Goal: Task Accomplishment & Management: Manage account settings

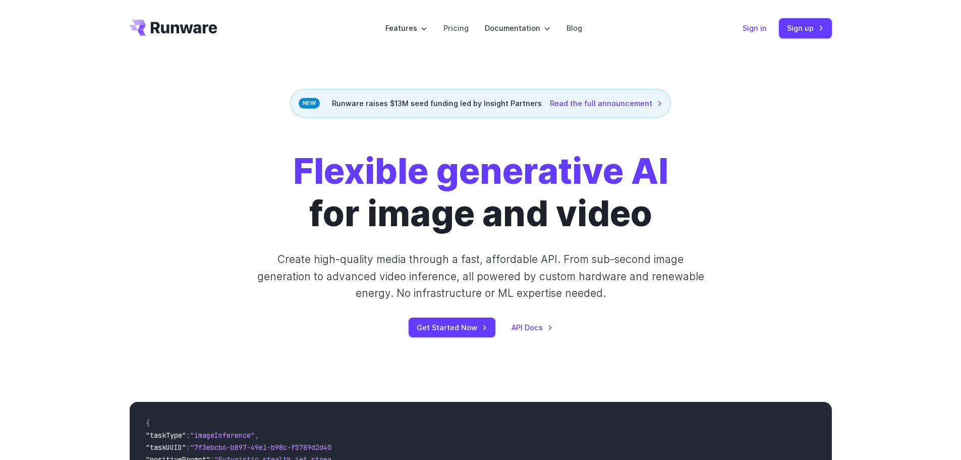
click at [759, 33] on link "Sign in" at bounding box center [755, 28] width 24 height 12
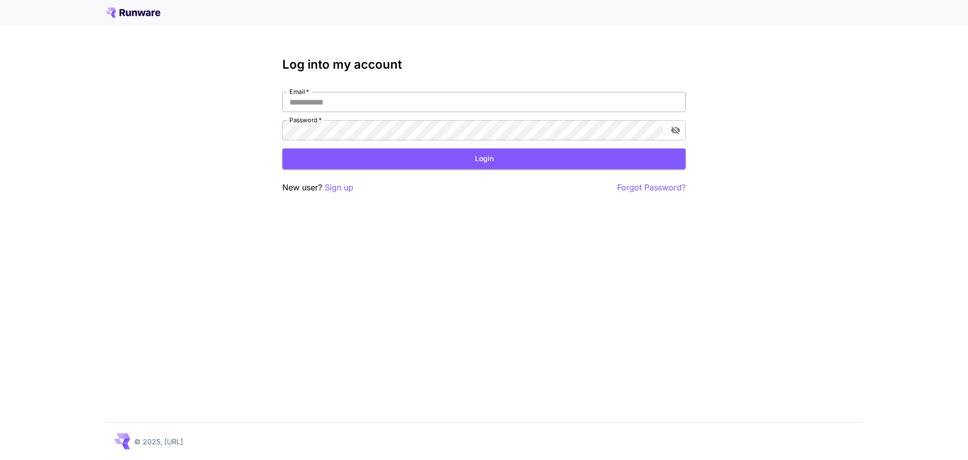
type input "**********"
click at [372, 100] on input "**********" at bounding box center [484, 102] width 404 height 20
drag, startPoint x: 538, startPoint y: 71, endPoint x: 534, endPoint y: 113, distance: 42.1
click at [538, 71] on h3 "Log into my account" at bounding box center [484, 65] width 404 height 14
click at [516, 154] on button "Login" at bounding box center [484, 158] width 404 height 21
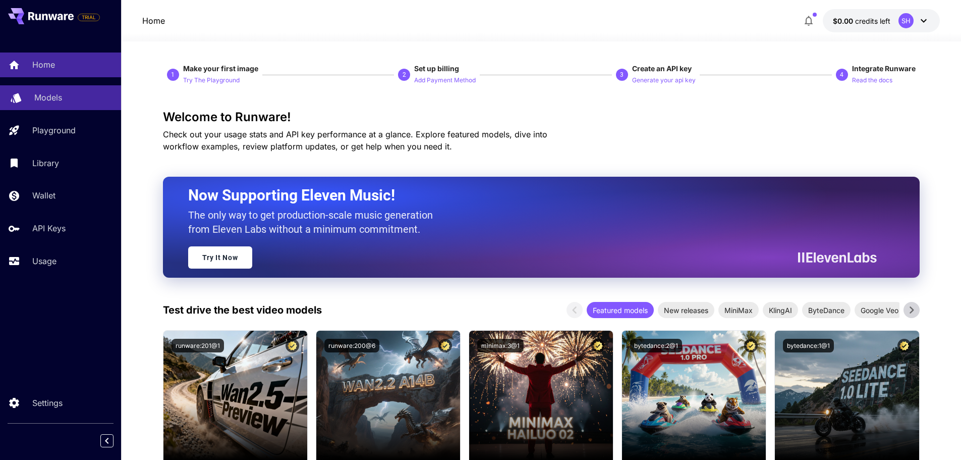
click at [76, 97] on div "Models" at bounding box center [73, 97] width 79 height 12
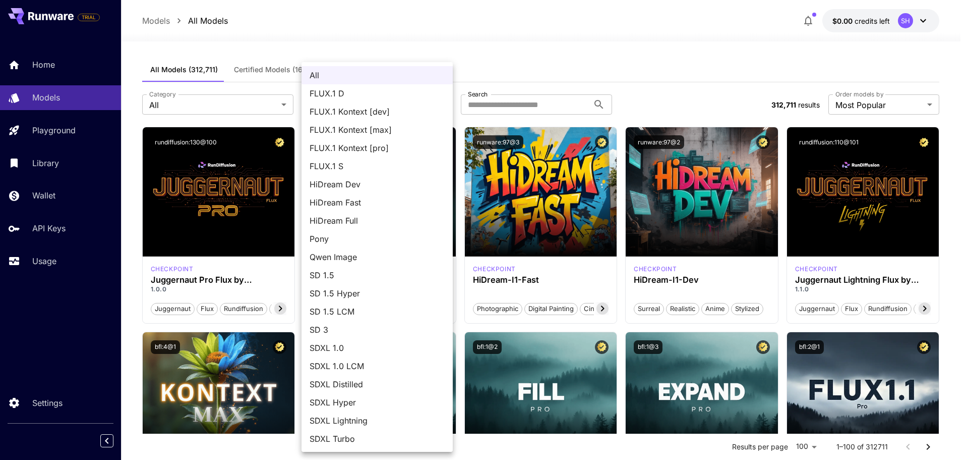
click at [354, 48] on div at bounding box center [484, 230] width 968 height 460
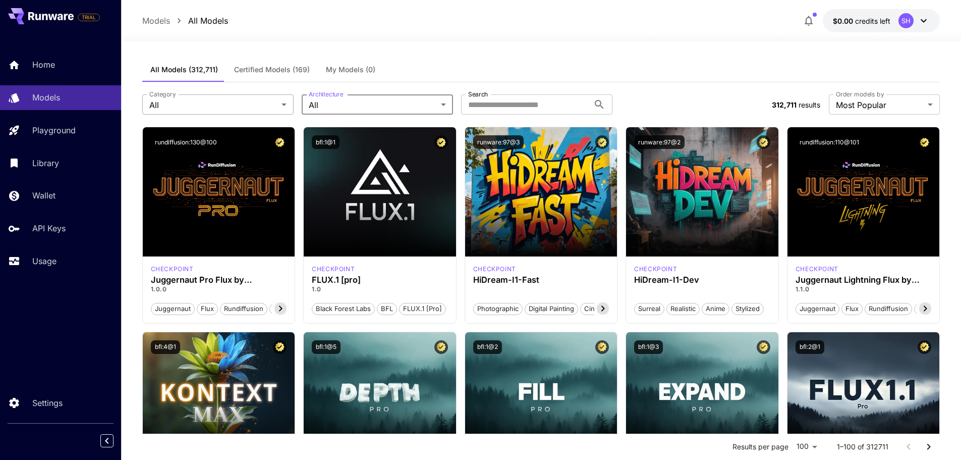
click at [241, 98] on div "All FLUX.1 D FLUX.1 Kontext [dev] FLUX.1 Kontext [max] FLUX.1 Kontext [pro] FLU…" at bounding box center [480, 230] width 961 height 460
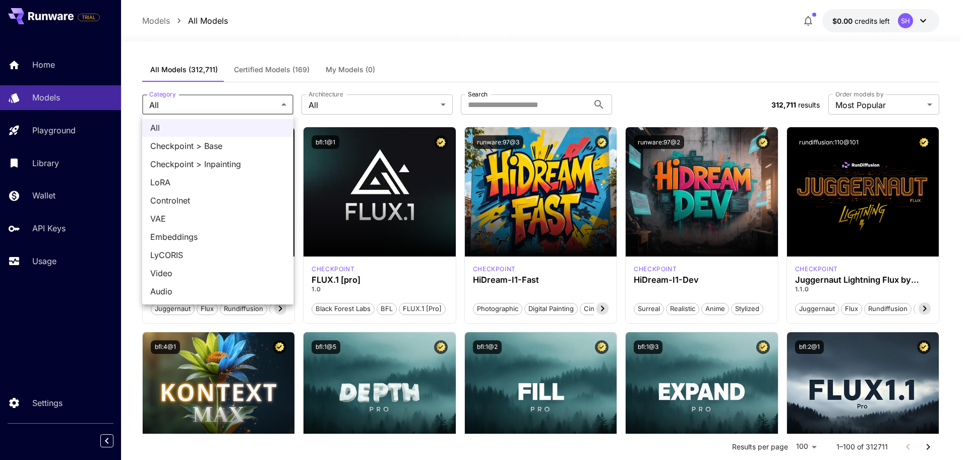
click at [327, 59] on div at bounding box center [484, 230] width 968 height 460
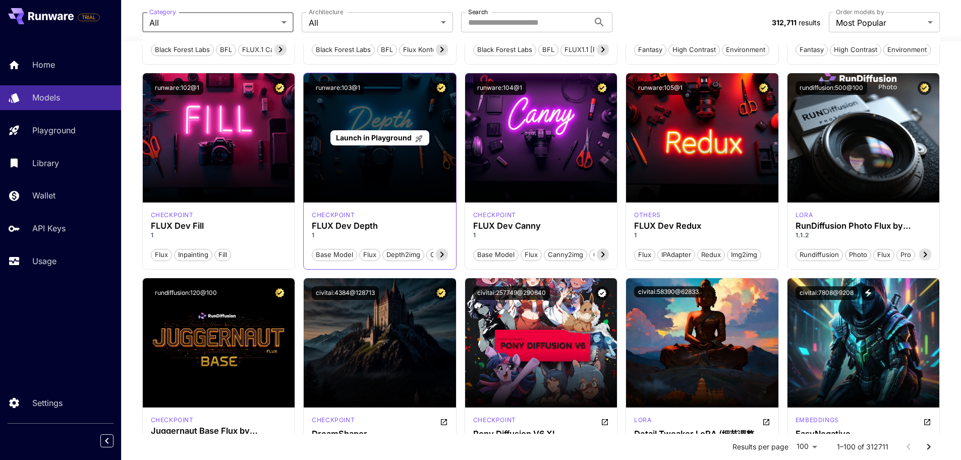
scroll to position [958, 0]
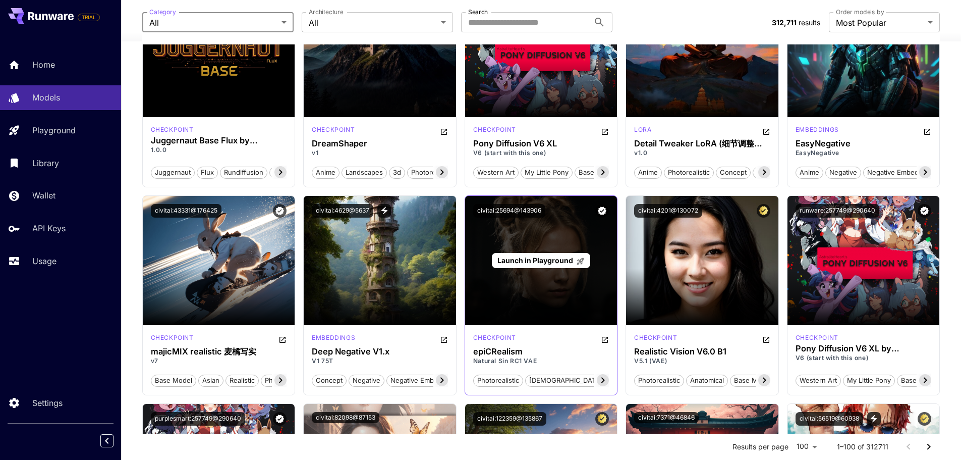
click at [544, 260] on span "Launch in Playground" at bounding box center [535, 260] width 76 height 9
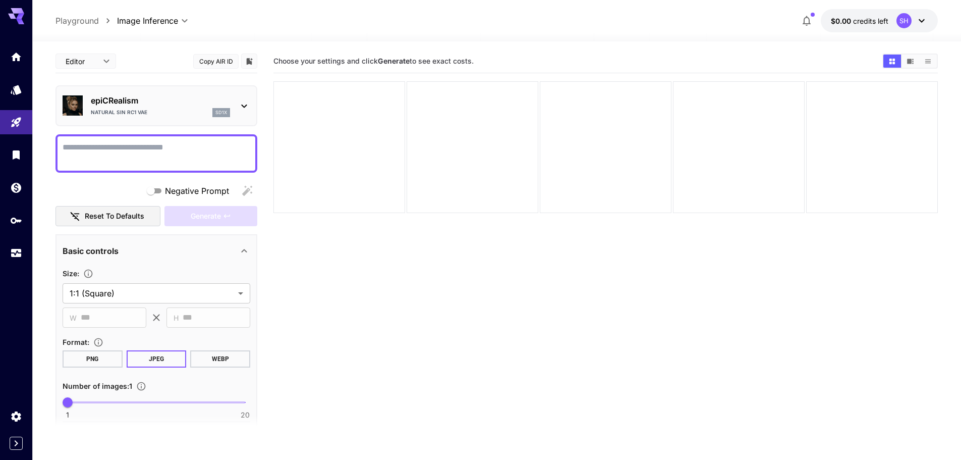
click at [140, 95] on p "epiCRealism" at bounding box center [160, 100] width 139 height 12
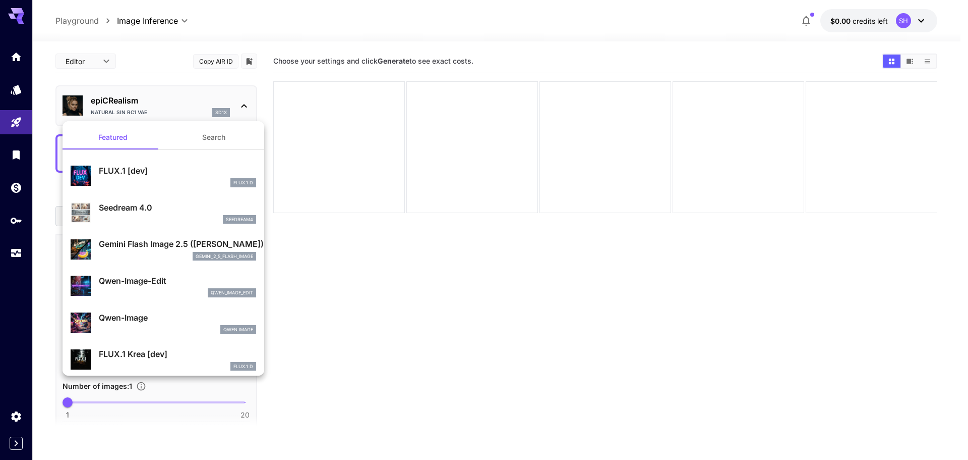
click at [128, 166] on p "FLUX.1 [dev]" at bounding box center [177, 170] width 157 height 12
type input "**********"
type input "****"
type input "**"
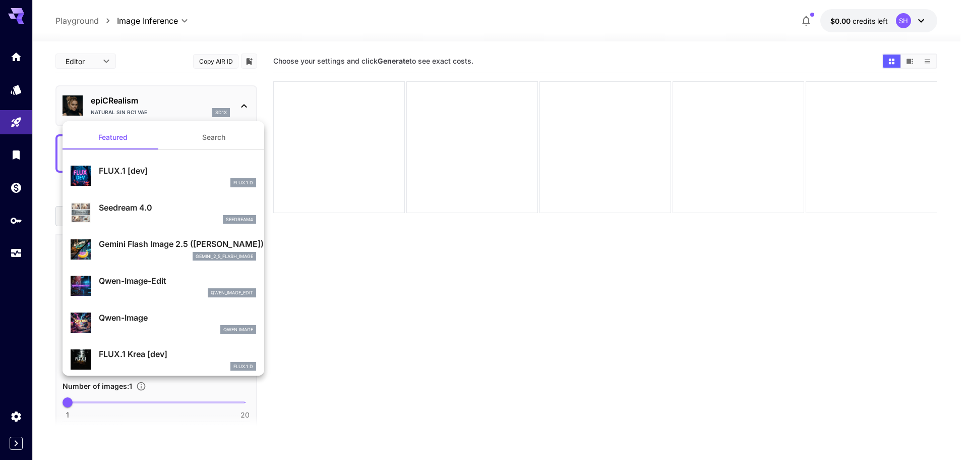
type input "***"
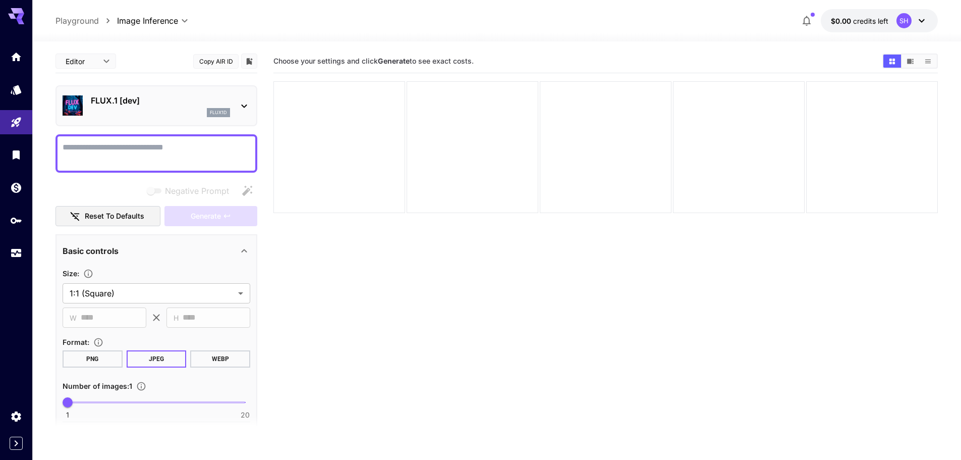
click at [133, 145] on textarea "Negative Prompt" at bounding box center [157, 153] width 188 height 24
paste textarea "*******"
type textarea "*******"
paste textarea "**********"
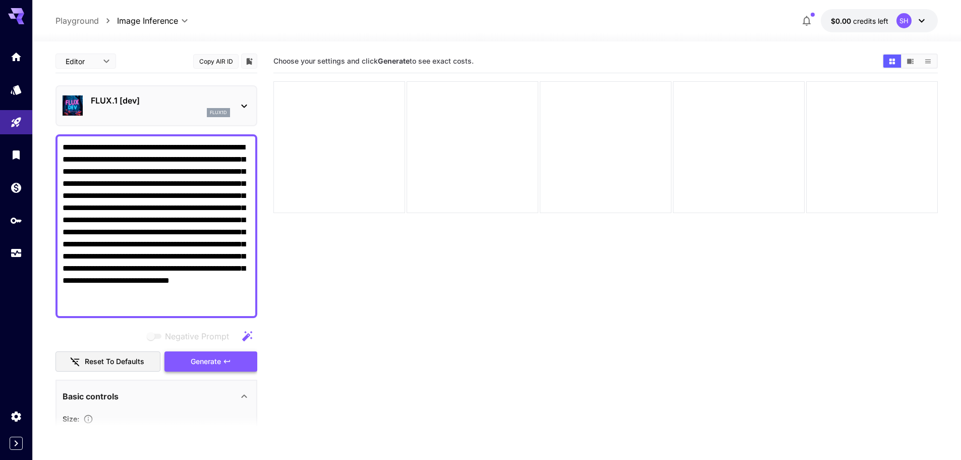
type textarea "**********"
click at [217, 357] on span "Generate" at bounding box center [206, 361] width 30 height 13
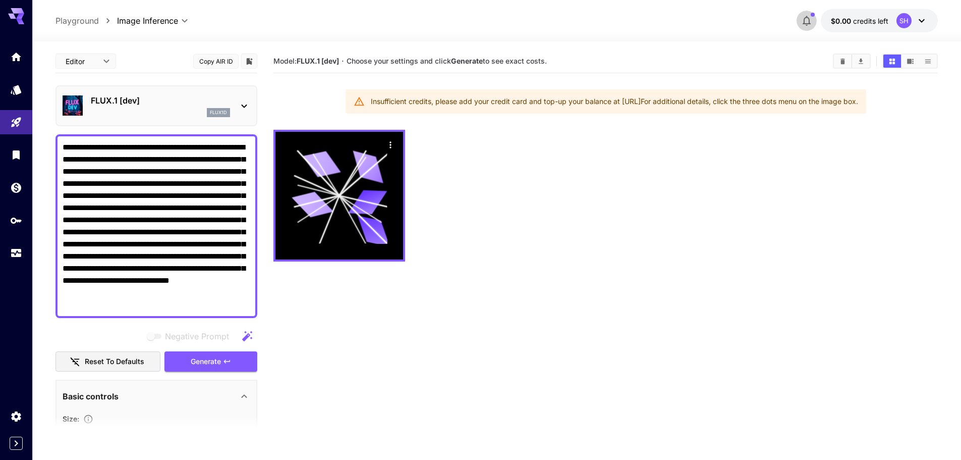
click at [802, 24] on icon "button" at bounding box center [807, 21] width 12 height 12
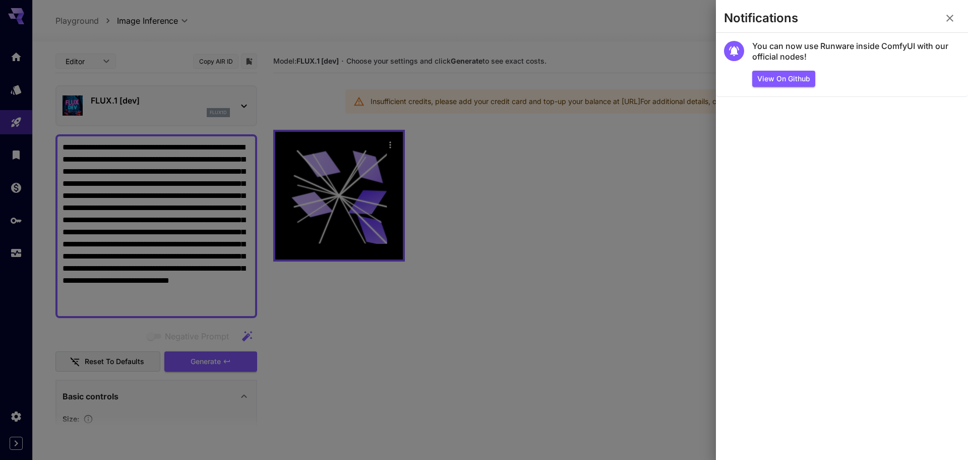
click at [953, 13] on icon "button" at bounding box center [950, 18] width 12 height 12
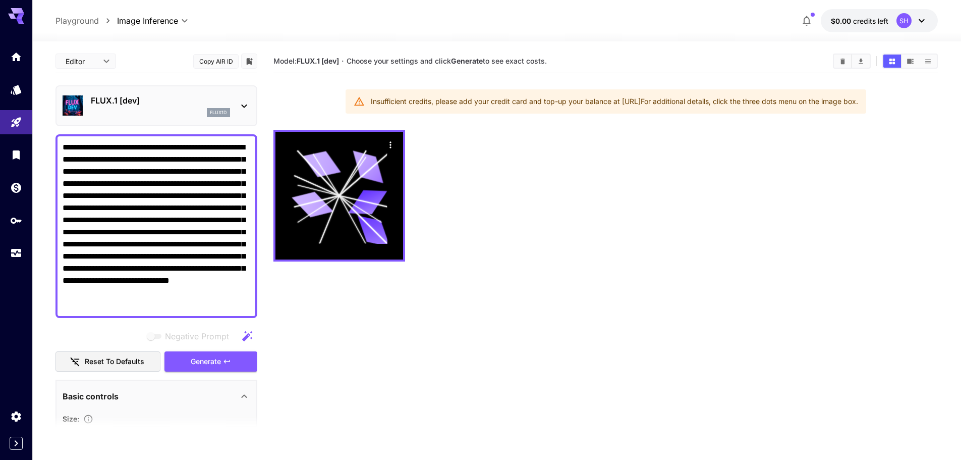
click at [923, 24] on icon at bounding box center [922, 21] width 12 height 12
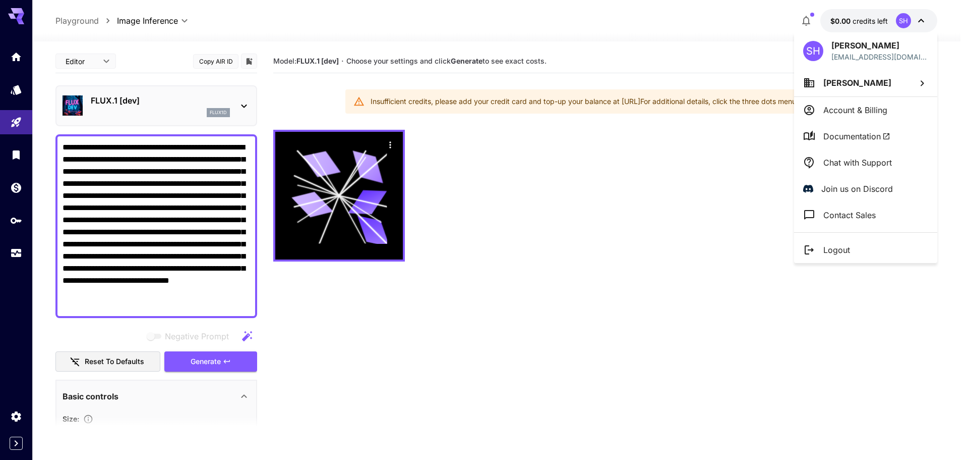
click at [862, 100] on li "Account & Billing" at bounding box center [865, 110] width 143 height 26
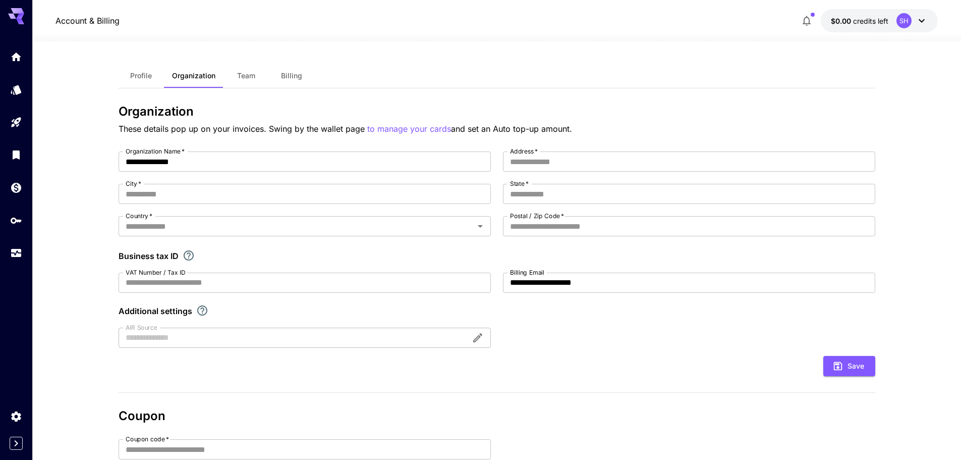
click at [151, 84] on button "Profile" at bounding box center [141, 76] width 45 height 24
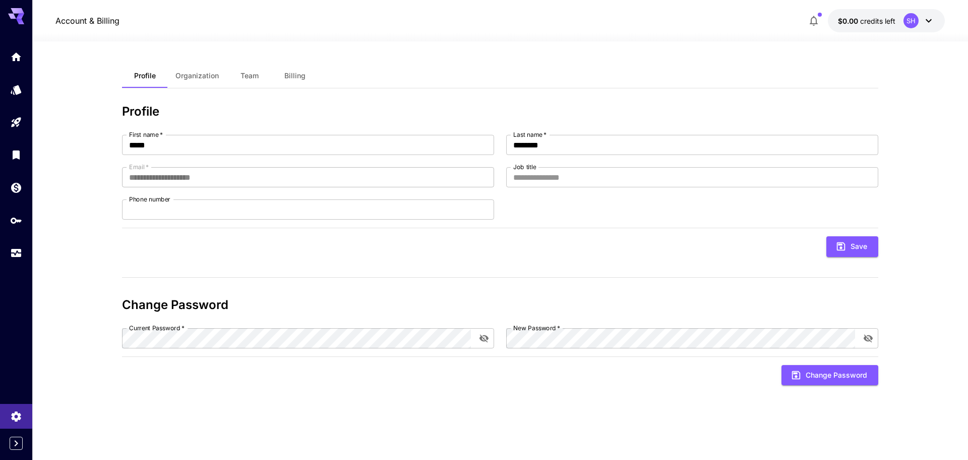
click at [283, 77] on button "Billing" at bounding box center [294, 76] width 45 height 24
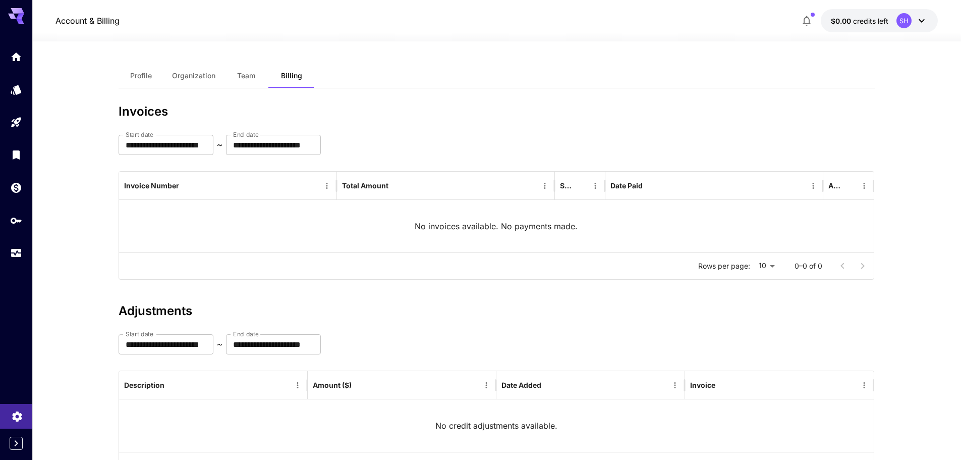
click at [9, 423] on link at bounding box center [16, 416] width 32 height 25
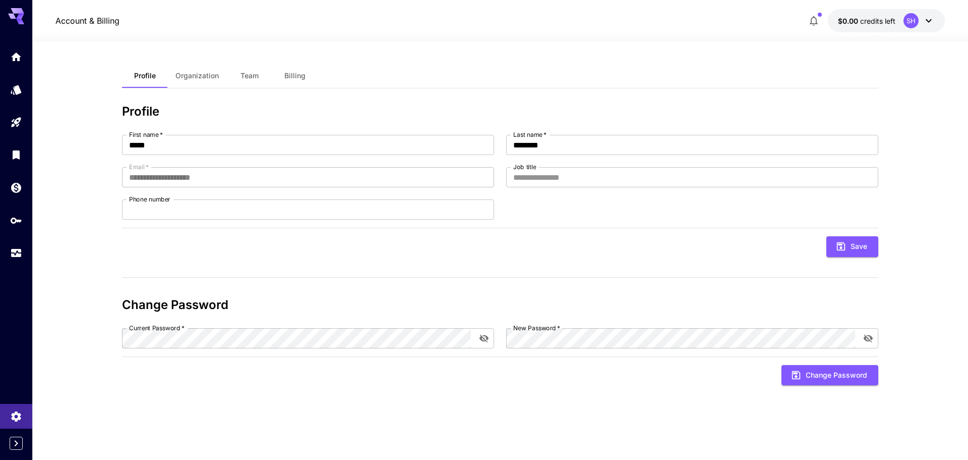
drag, startPoint x: 179, startPoint y: 78, endPoint x: 219, endPoint y: 78, distance: 40.9
click at [179, 78] on span "Organization" at bounding box center [197, 75] width 43 height 9
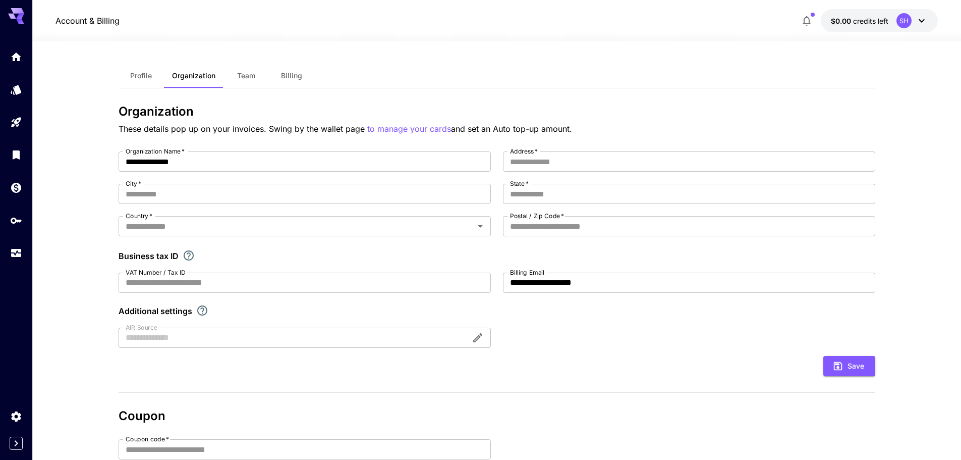
click at [244, 73] on span "Team" at bounding box center [246, 75] width 18 height 9
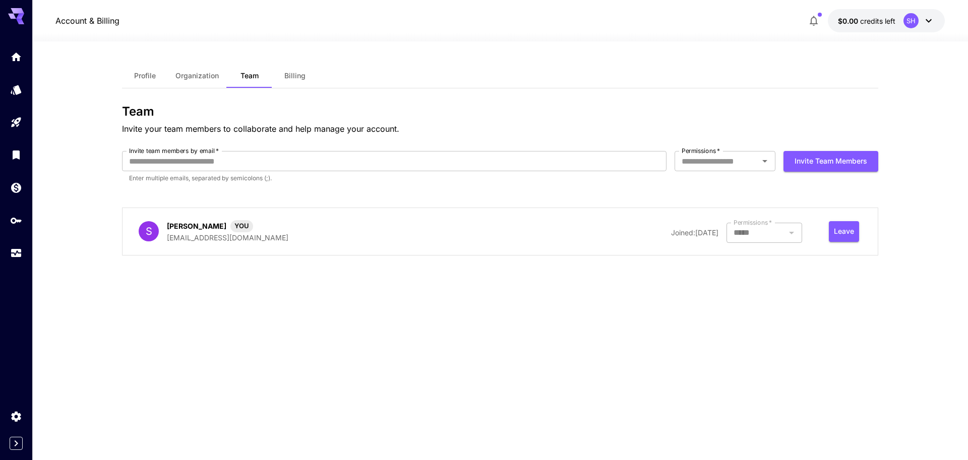
click at [286, 74] on span "Billing" at bounding box center [294, 75] width 21 height 9
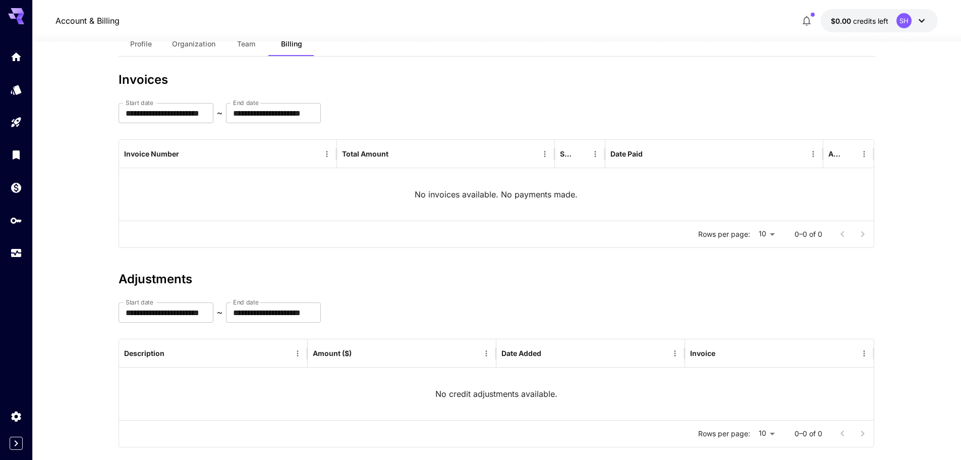
scroll to position [49, 0]
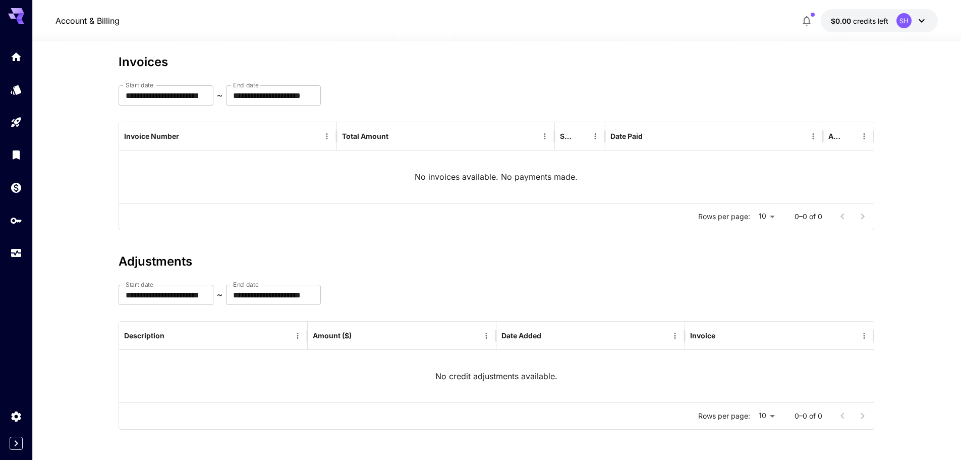
click at [929, 14] on button "$0.00 credits left SH" at bounding box center [879, 20] width 117 height 23
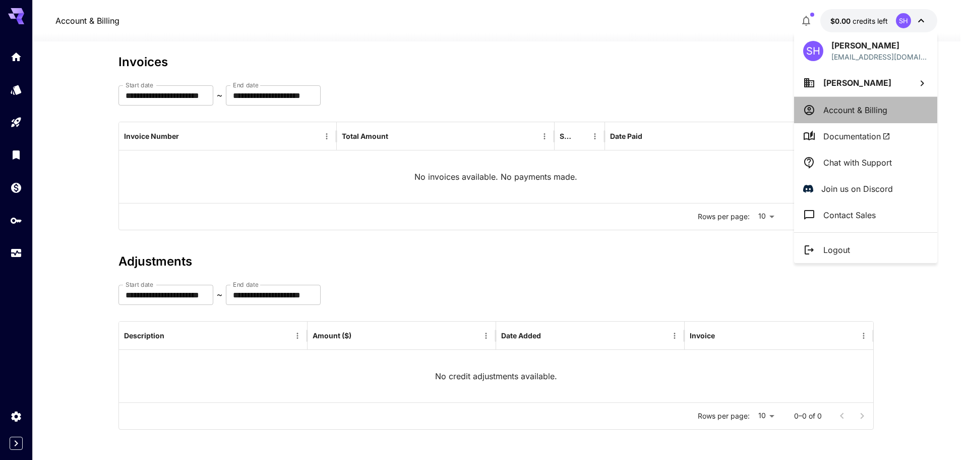
click at [876, 112] on p "Account & Billing" at bounding box center [856, 110] width 64 height 12
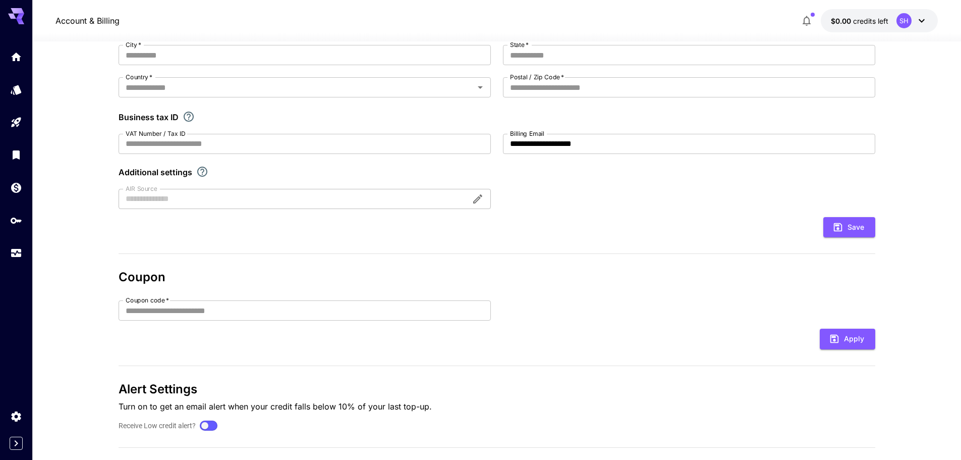
scroll to position [106, 0]
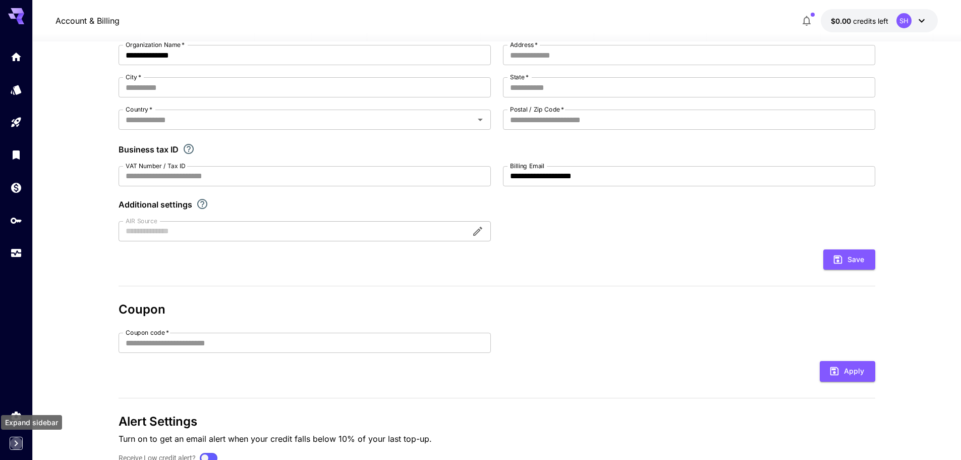
click at [22, 439] on button "Expand sidebar" at bounding box center [16, 442] width 13 height 13
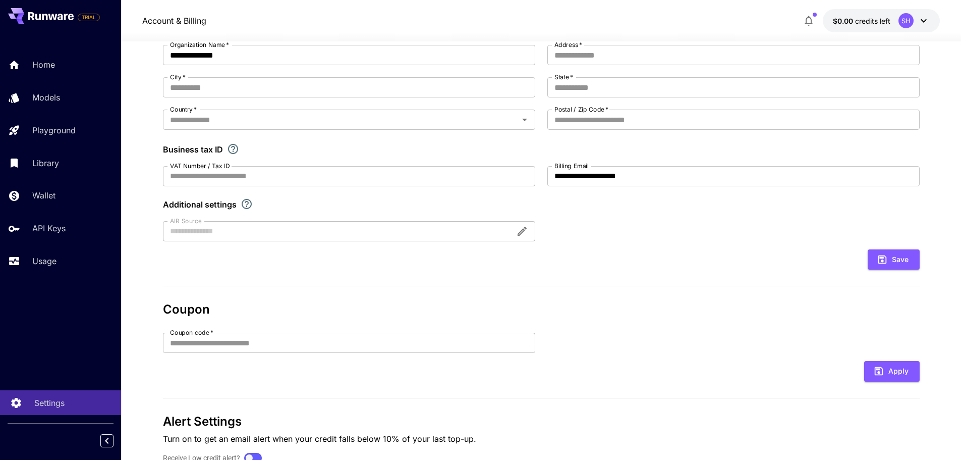
click at [47, 402] on p "Settings" at bounding box center [49, 402] width 30 height 12
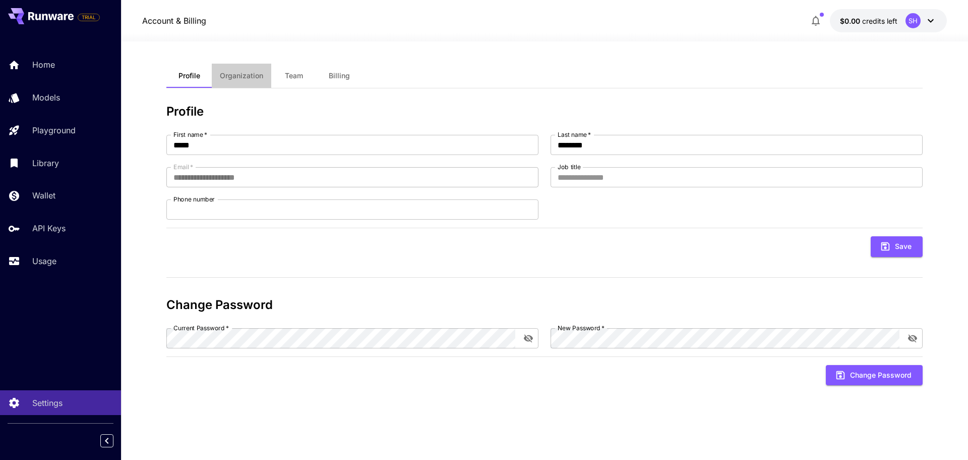
click at [231, 83] on button "Organization" at bounding box center [242, 76] width 60 height 24
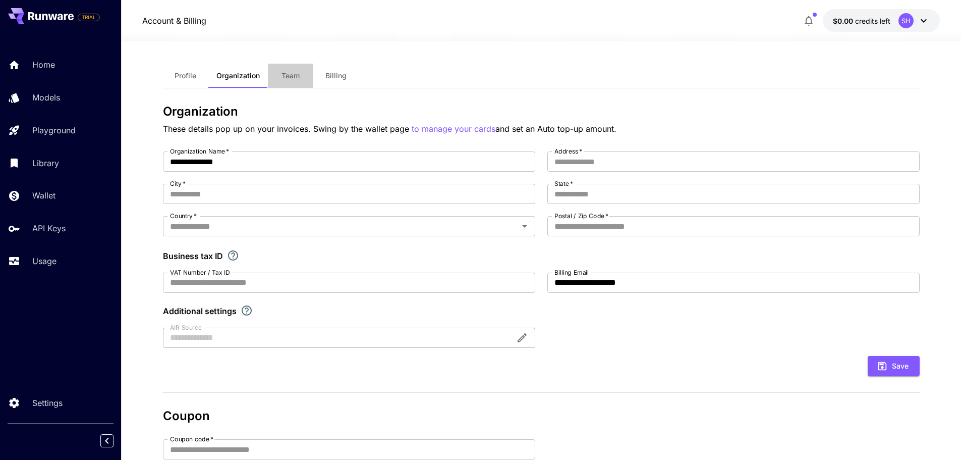
click at [291, 82] on button "Team" at bounding box center [290, 76] width 45 height 24
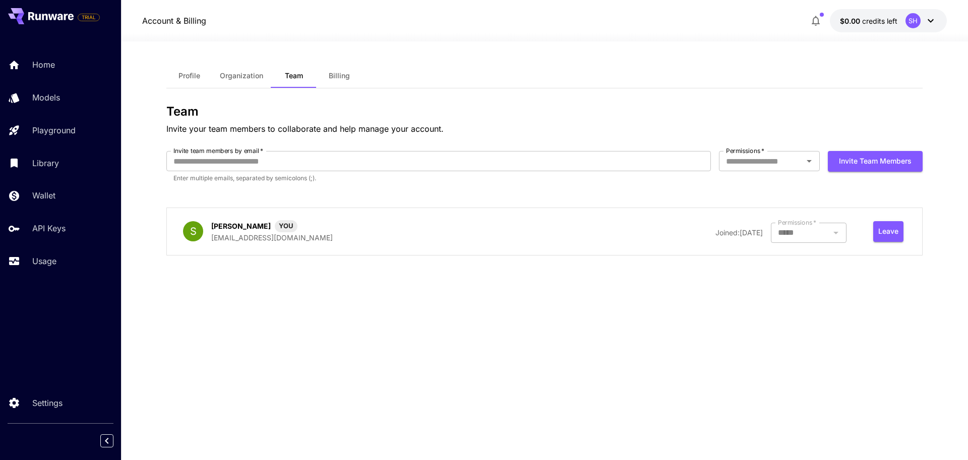
click at [341, 80] on span "Billing" at bounding box center [339, 75] width 21 height 9
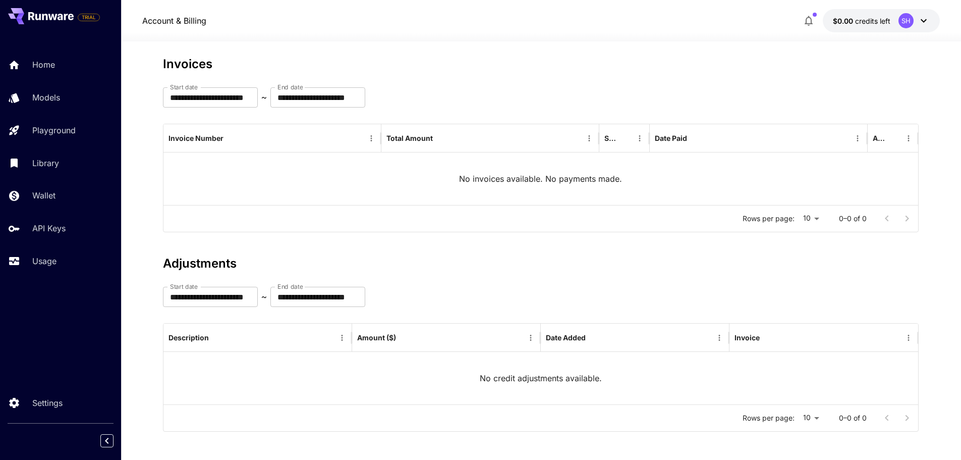
scroll to position [49, 0]
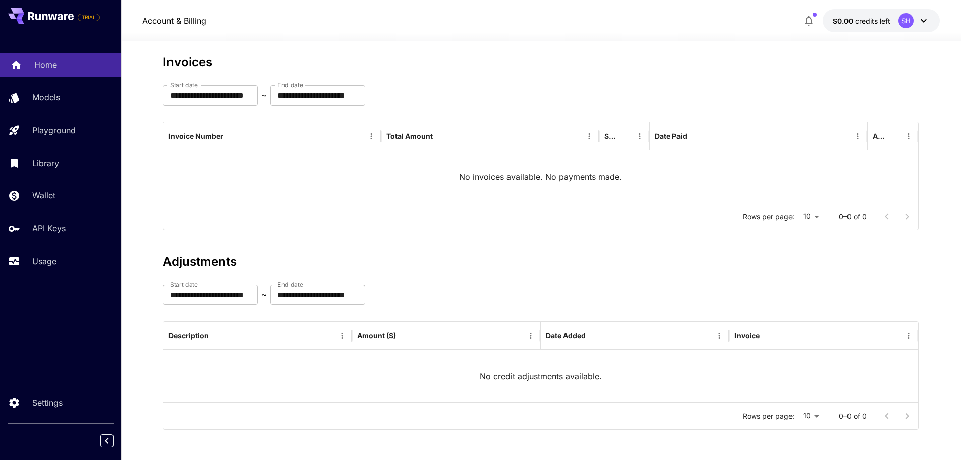
click at [74, 62] on div "Home" at bounding box center [73, 65] width 79 height 12
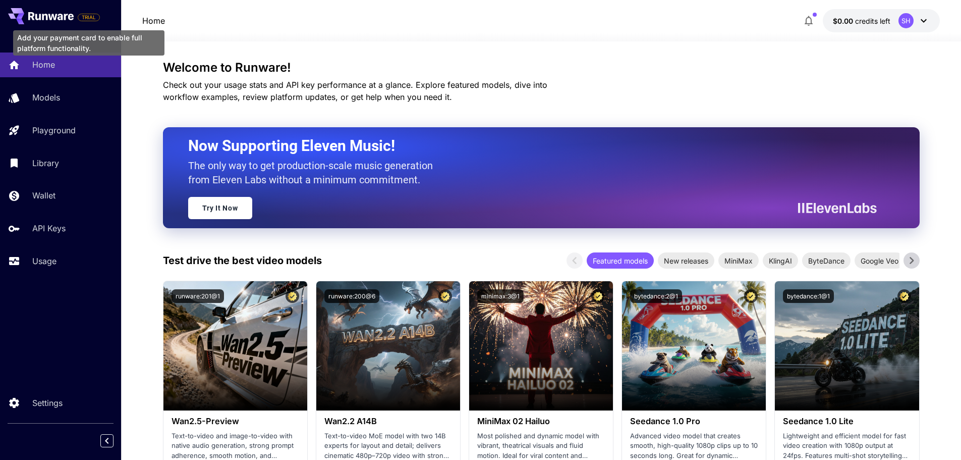
click at [81, 18] on span "TRIAL" at bounding box center [88, 18] width 21 height 8
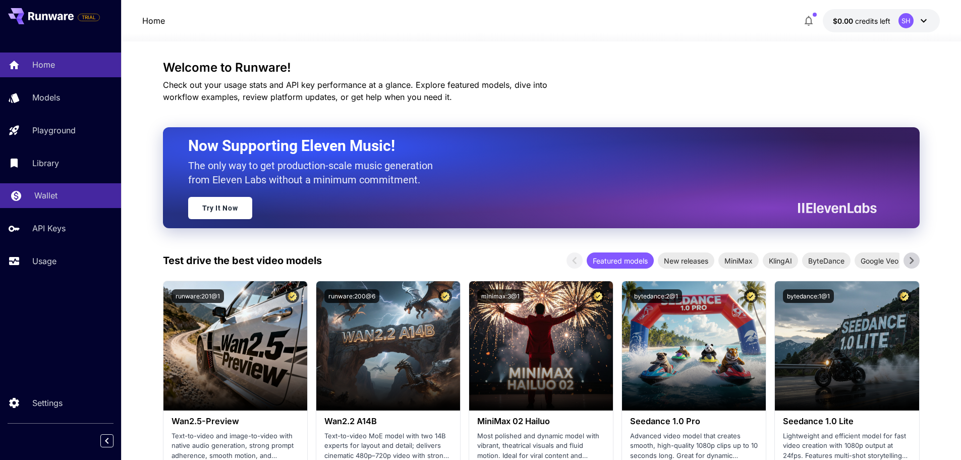
click at [48, 188] on link "Wallet" at bounding box center [60, 195] width 121 height 25
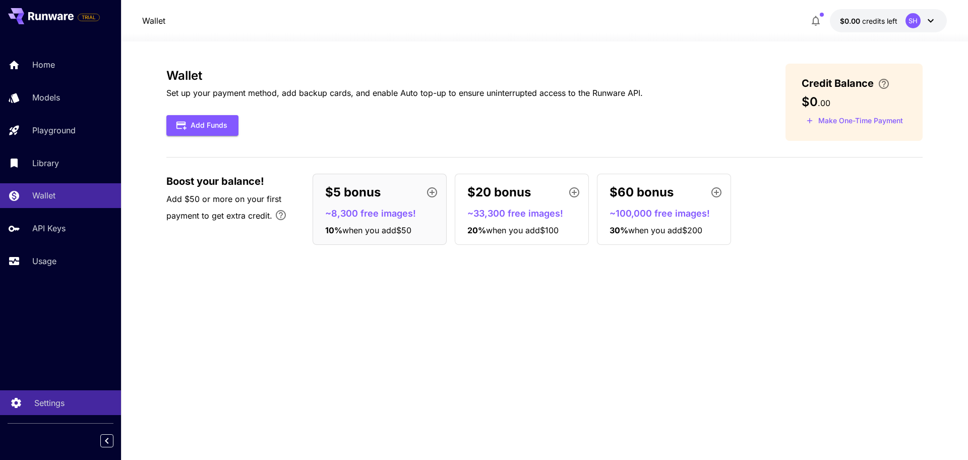
click at [35, 395] on link "Settings" at bounding box center [60, 402] width 121 height 25
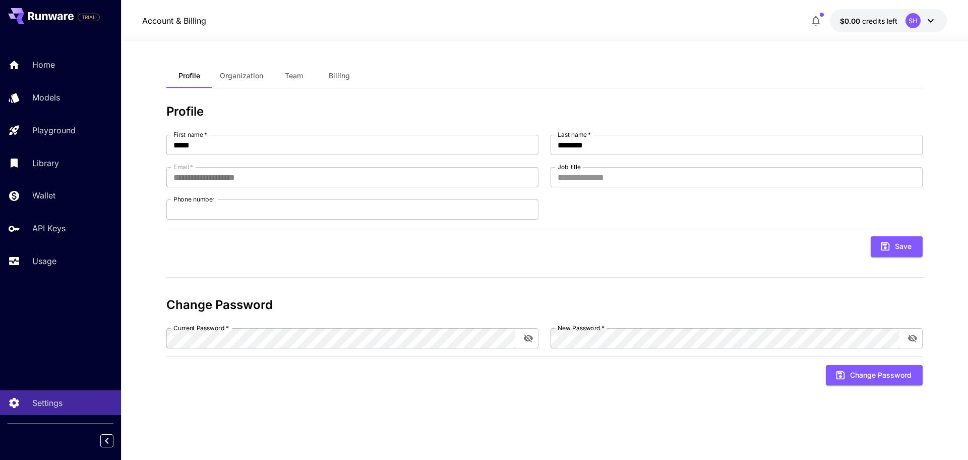
drag, startPoint x: 227, startPoint y: 85, endPoint x: 233, endPoint y: 83, distance: 5.9
click at [227, 84] on button "Organization" at bounding box center [242, 76] width 60 height 24
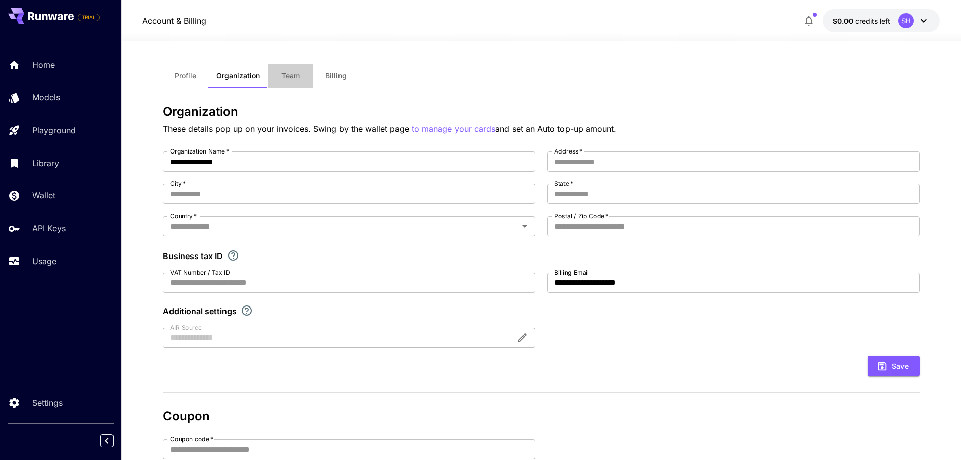
click at [289, 73] on span "Team" at bounding box center [290, 75] width 18 height 9
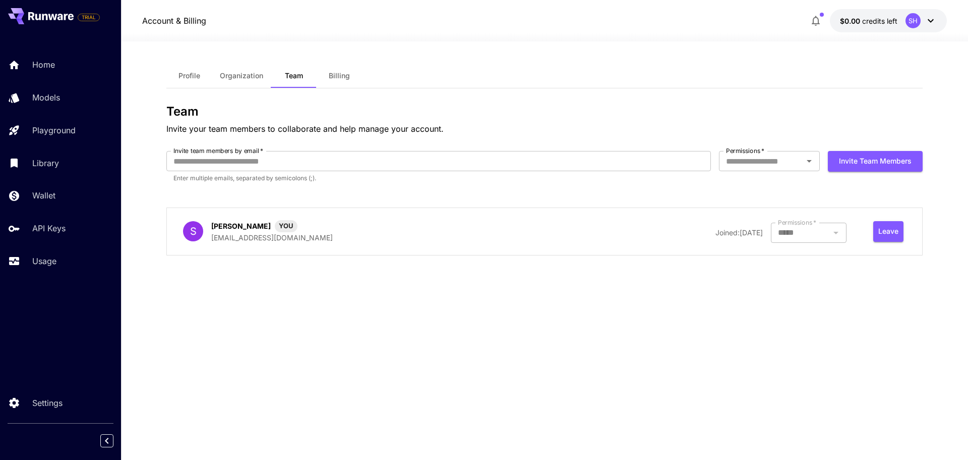
click at [338, 71] on span "Billing" at bounding box center [339, 75] width 21 height 9
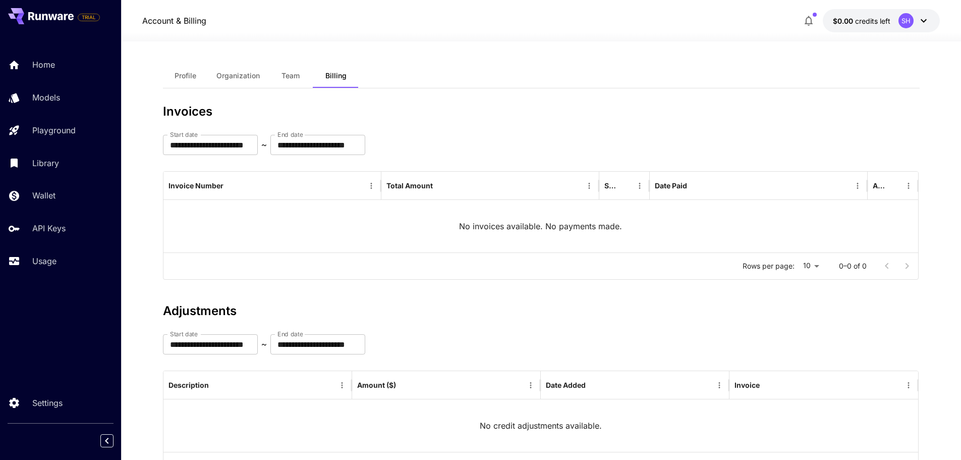
click at [182, 79] on button "Profile" at bounding box center [185, 76] width 45 height 24
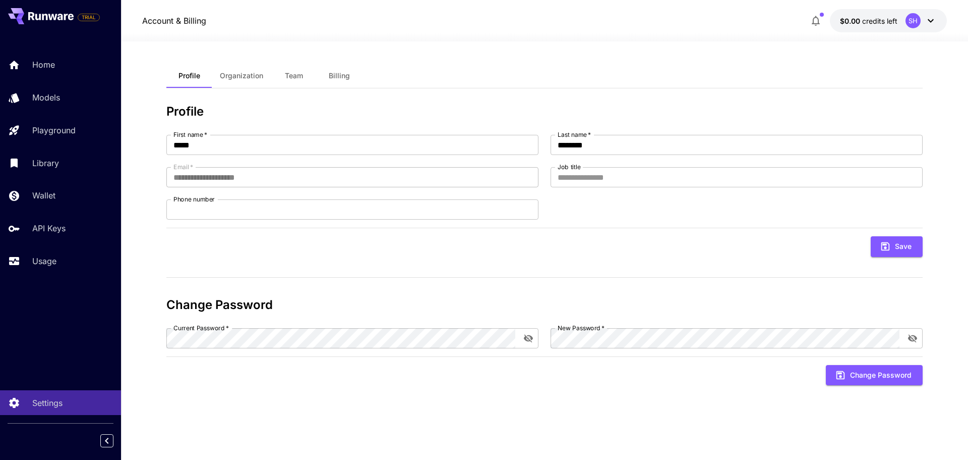
click at [863, 26] on button "$0.00 credits left SH" at bounding box center [888, 20] width 117 height 23
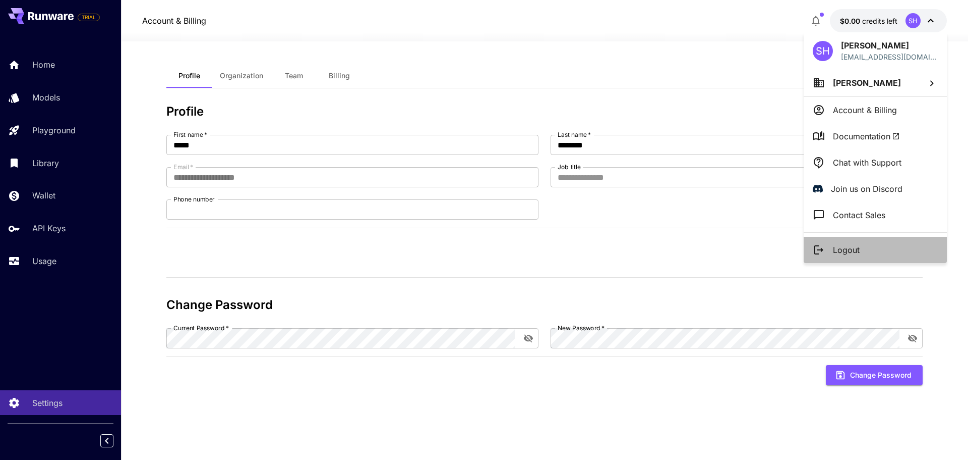
click at [872, 248] on li "Logout" at bounding box center [875, 250] width 143 height 26
